Goal: Information Seeking & Learning: Learn about a topic

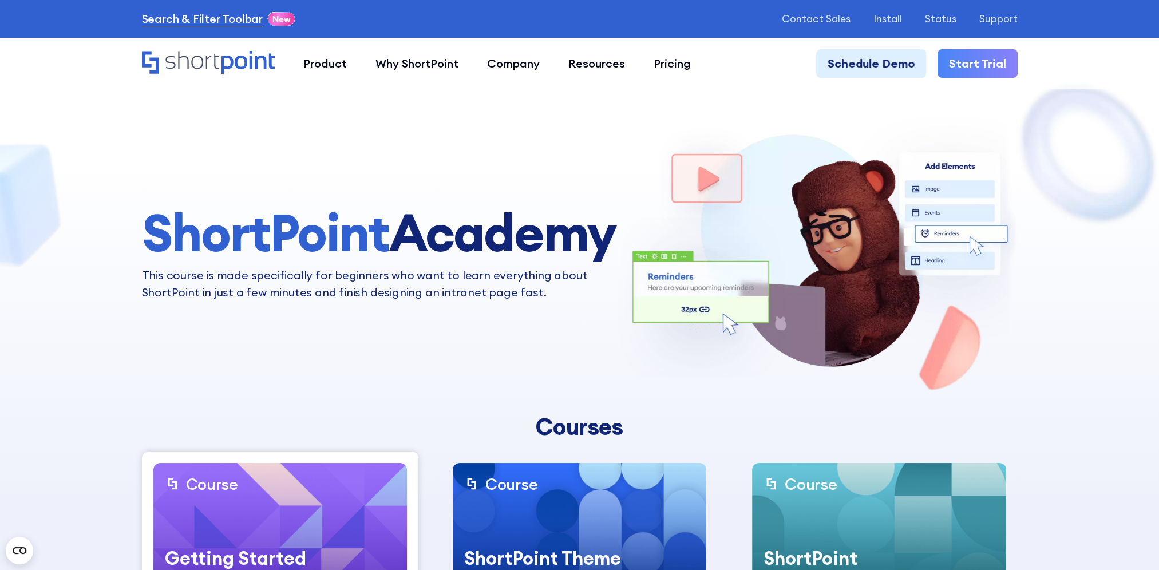
click at [240, 18] on link "Search & Filter Toolbar" at bounding box center [202, 18] width 121 height 17
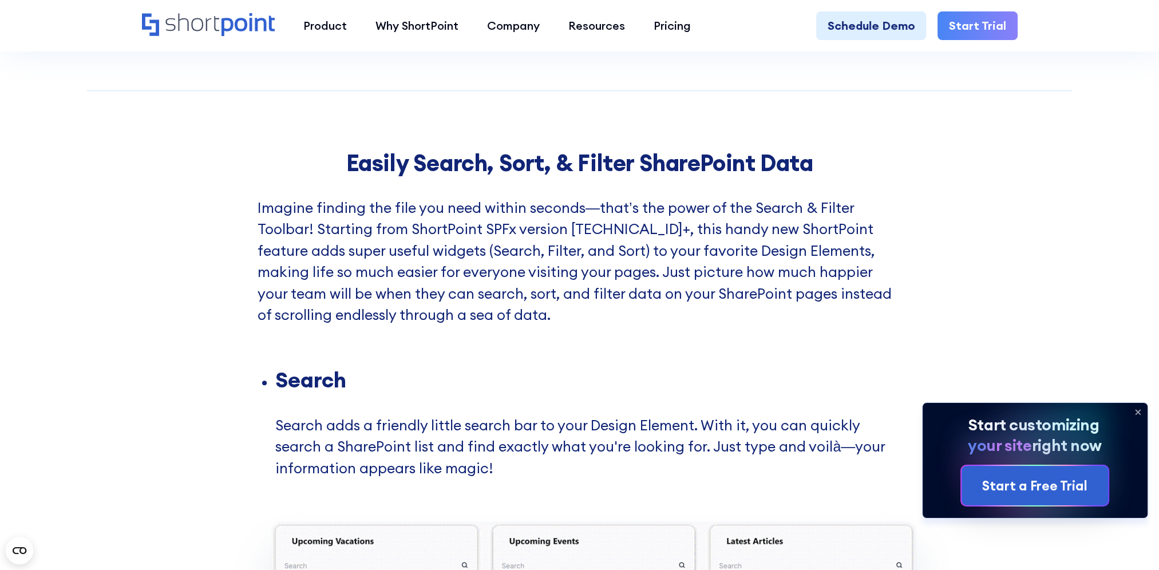
scroll to position [1217, 0]
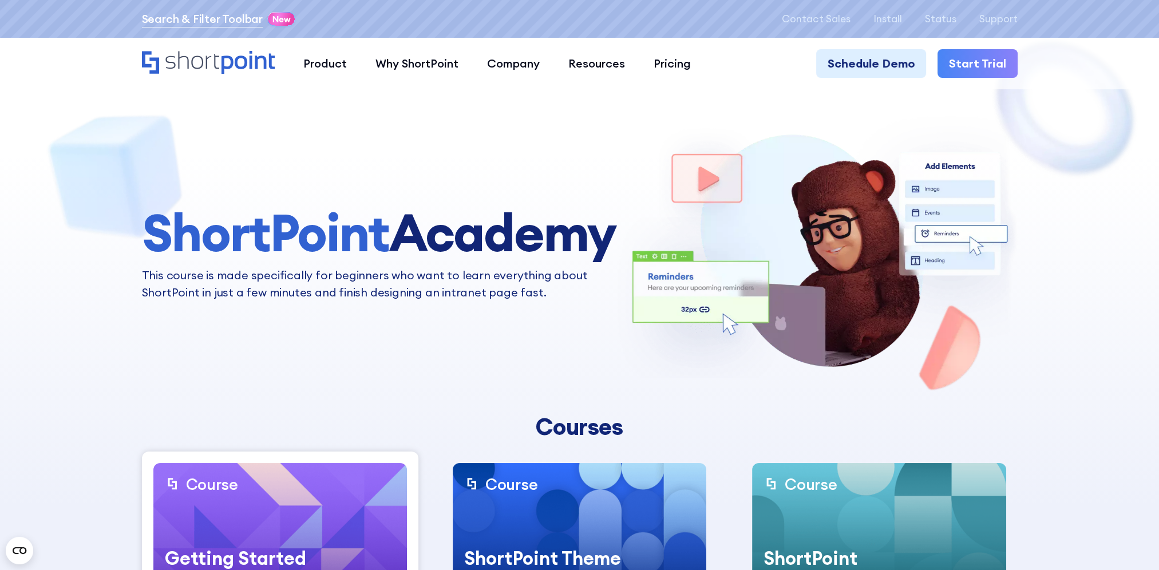
click at [172, 15] on link "Search & Filter Toolbar" at bounding box center [202, 18] width 121 height 17
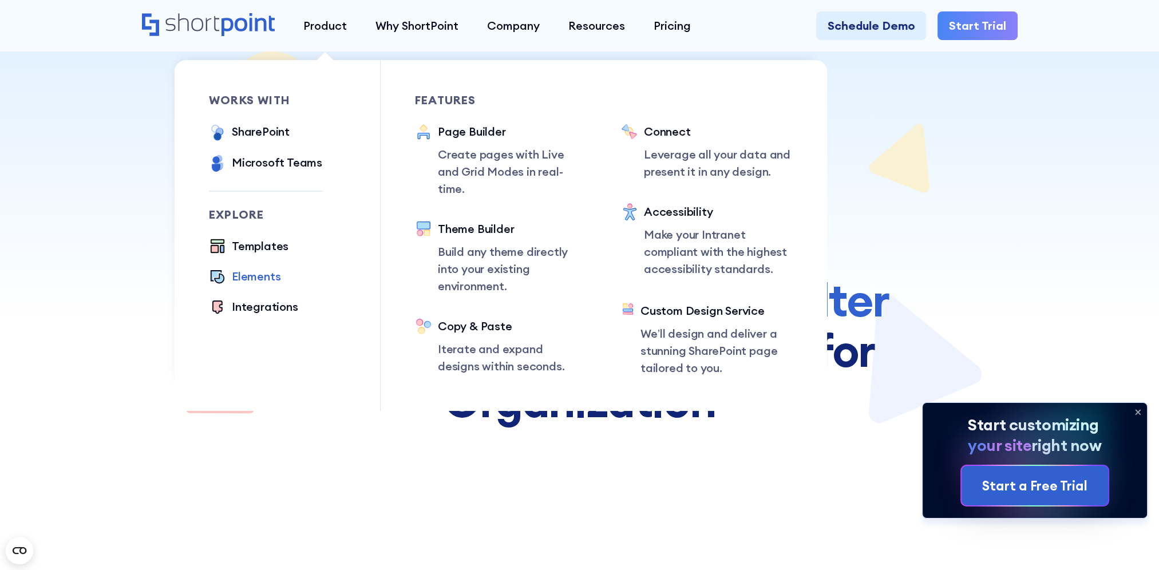
click at [258, 278] on div "Elements" at bounding box center [256, 276] width 49 height 17
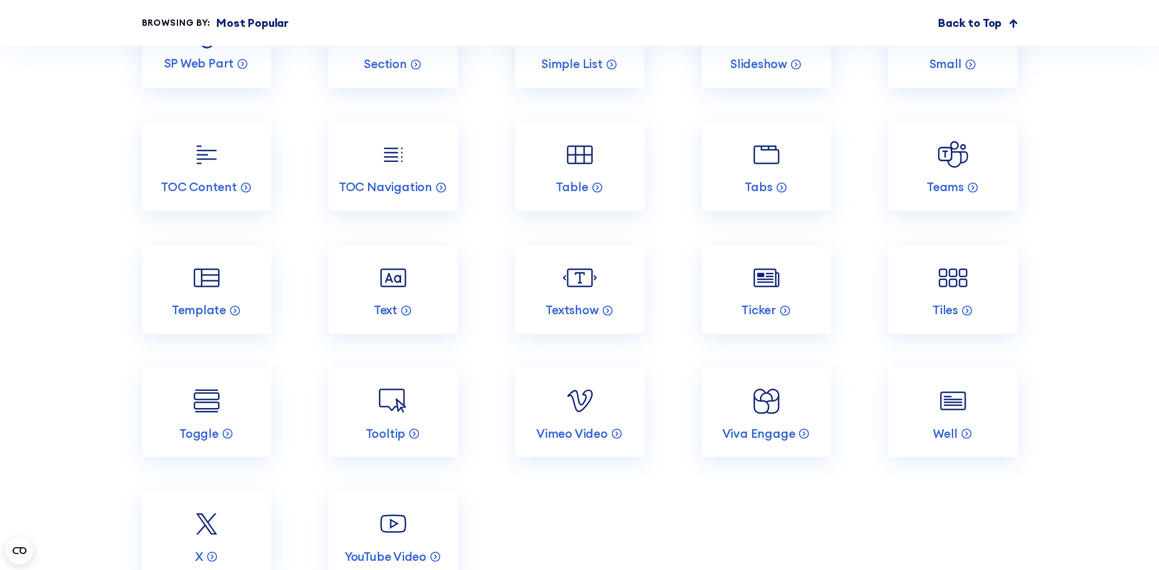
scroll to position [2579, 0]
click at [756, 406] on img at bounding box center [766, 401] width 34 height 34
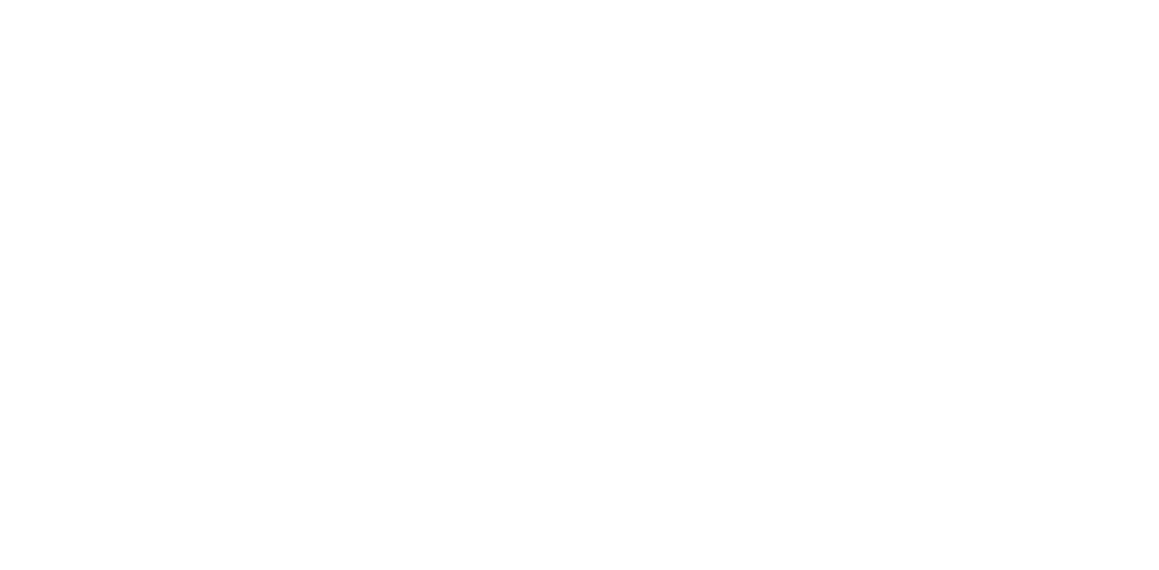
click at [797, 432] on div "Back to Elements Viva Engage ShortPoint offers an integration with Viva Engage …" at bounding box center [580, 555] width 876 height 824
